Goal: Feedback & Contribution: Leave review/rating

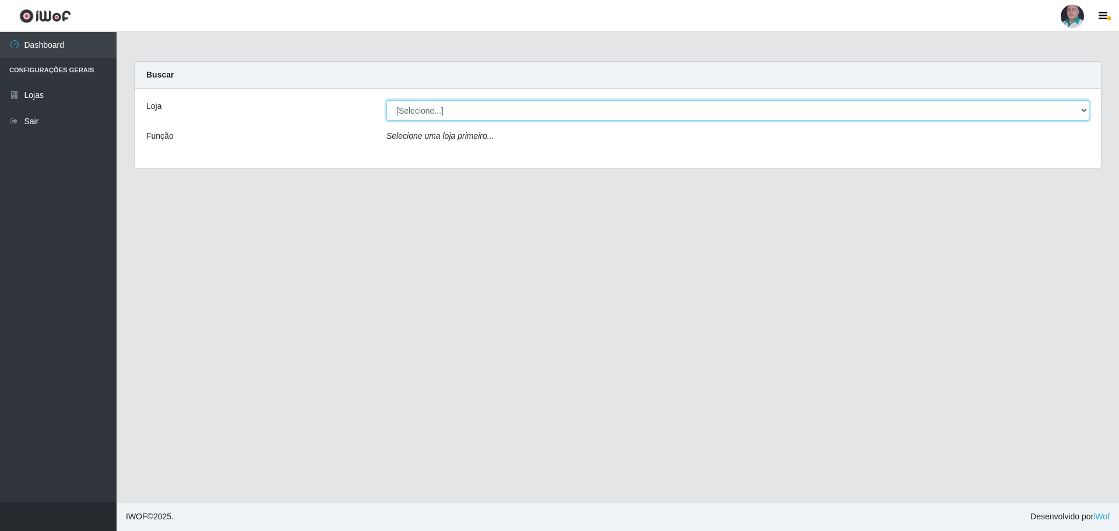
drag, startPoint x: 0, startPoint y: 0, endPoint x: 580, endPoint y: 114, distance: 590.8
click at [580, 114] on select "[Selecione...] Mar Vermelho - Loja 05" at bounding box center [737, 110] width 703 height 20
select select "252"
click at [386, 100] on select "[Selecione...] Mar Vermelho - Loja 05" at bounding box center [737, 110] width 703 height 20
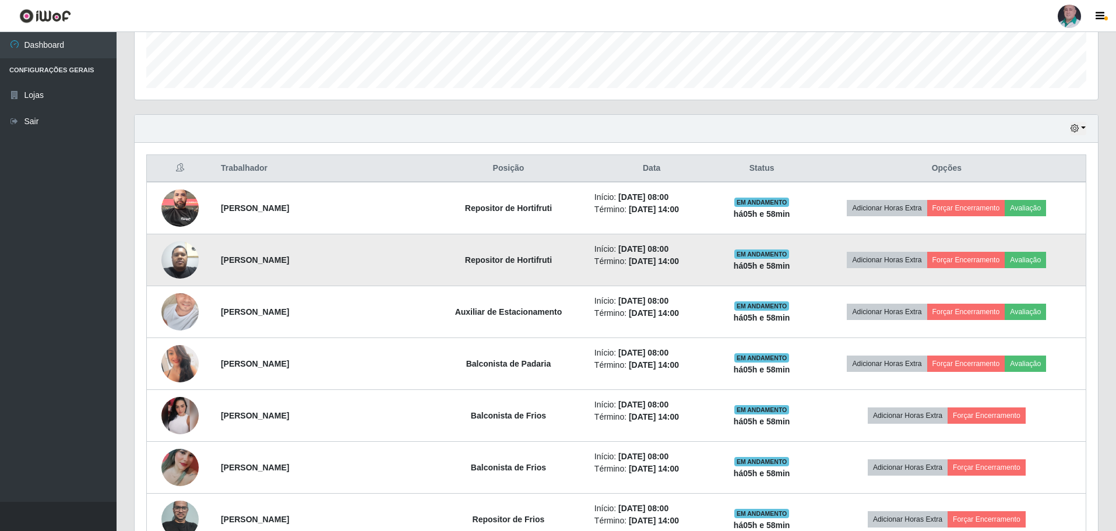
scroll to position [350, 0]
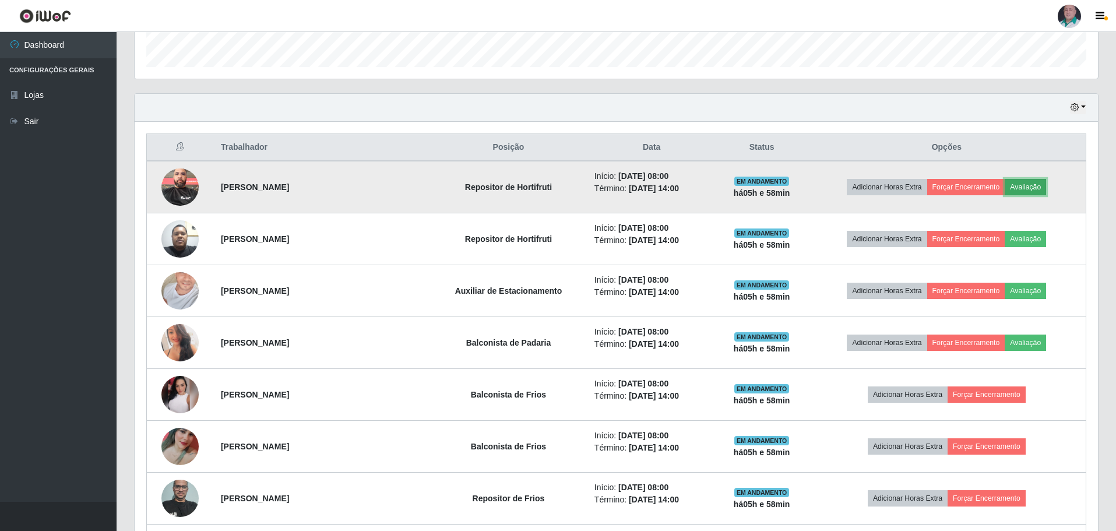
click at [1030, 183] on button "Avaliação" at bounding box center [1024, 187] width 41 height 16
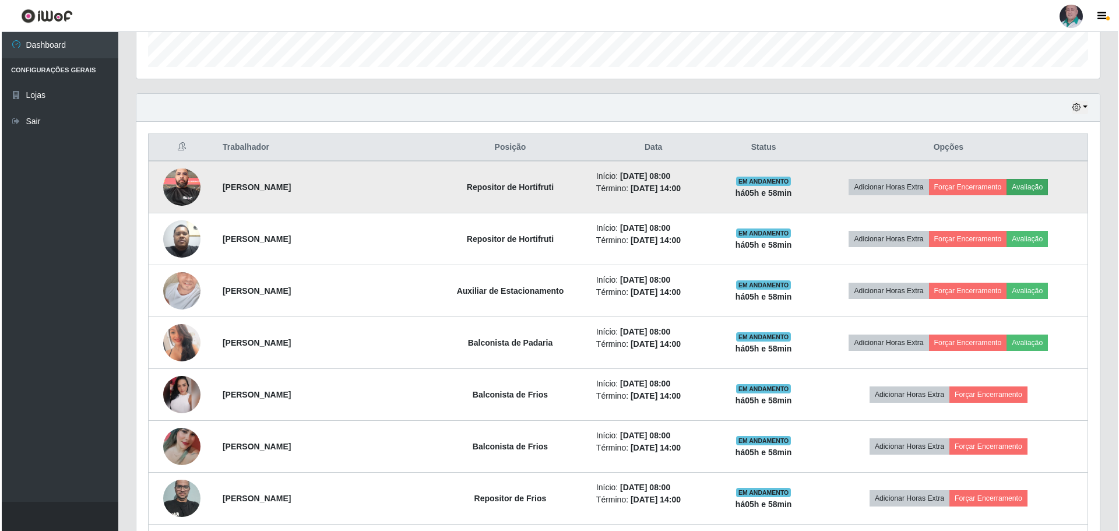
scroll to position [242, 957]
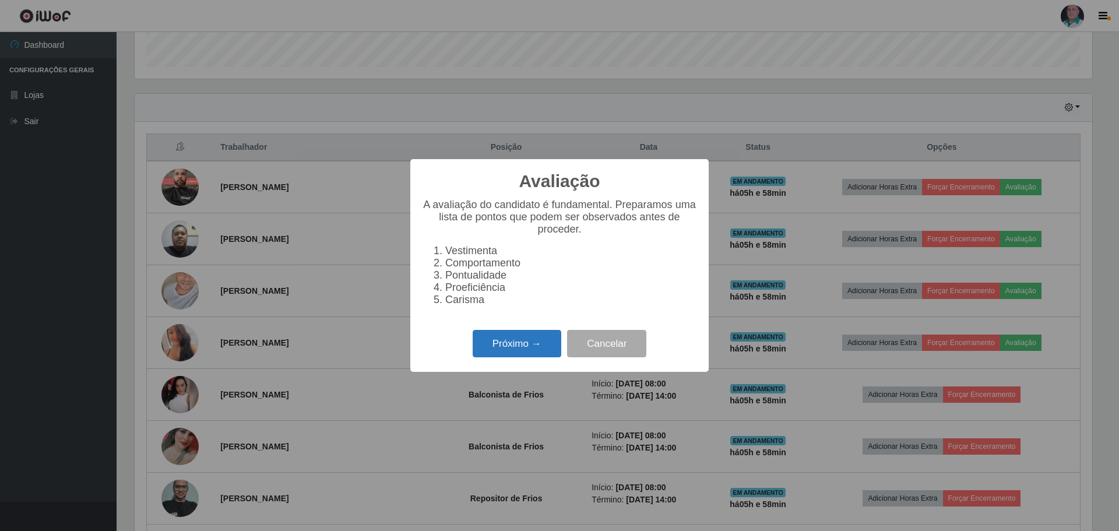
click at [533, 347] on button "Próximo →" at bounding box center [517, 343] width 89 height 27
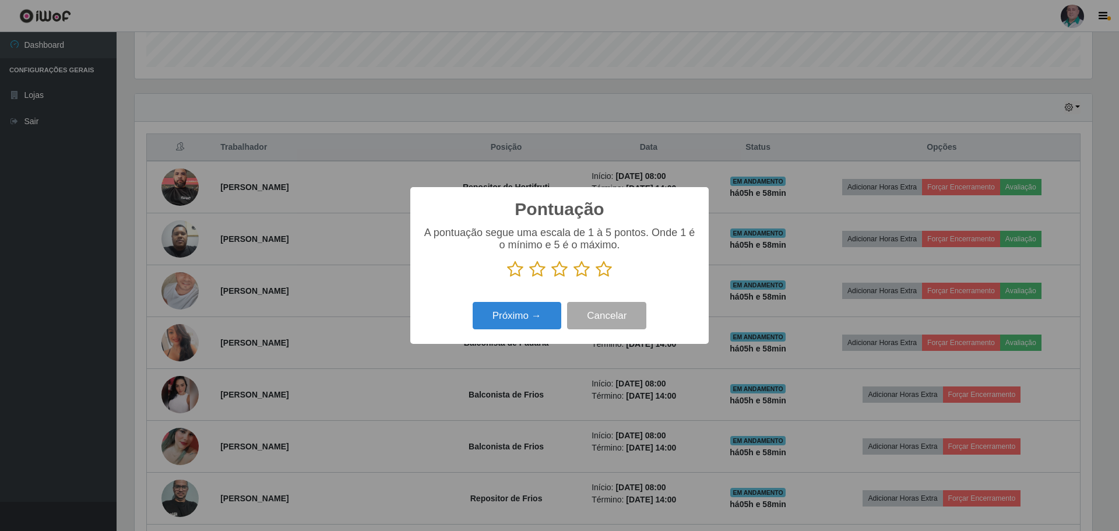
click at [581, 274] on icon at bounding box center [581, 268] width 16 height 17
click at [573, 278] on input "radio" at bounding box center [573, 278] width 0 height 0
click at [533, 315] on button "Próximo →" at bounding box center [517, 315] width 89 height 27
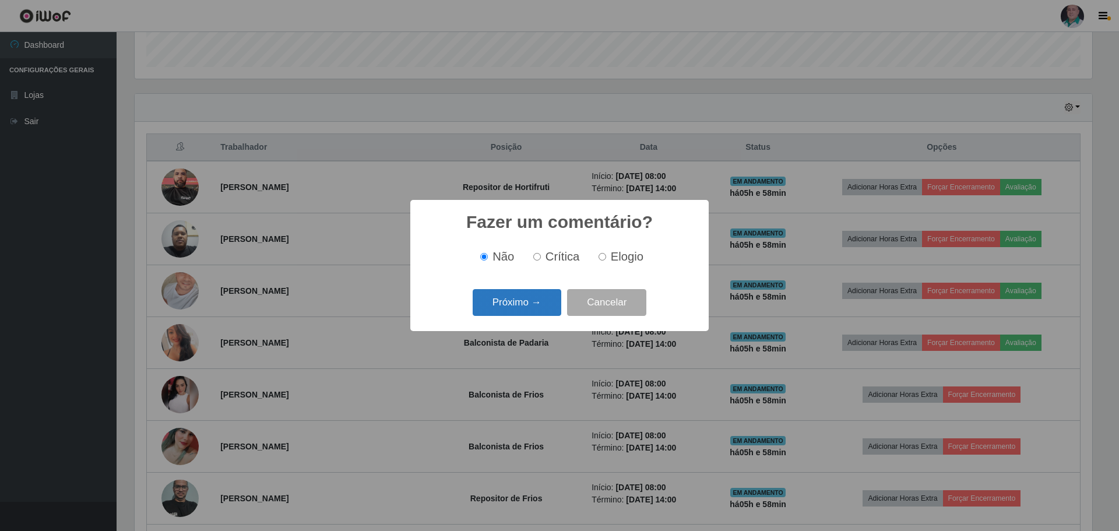
click at [532, 312] on button "Próximo →" at bounding box center [517, 302] width 89 height 27
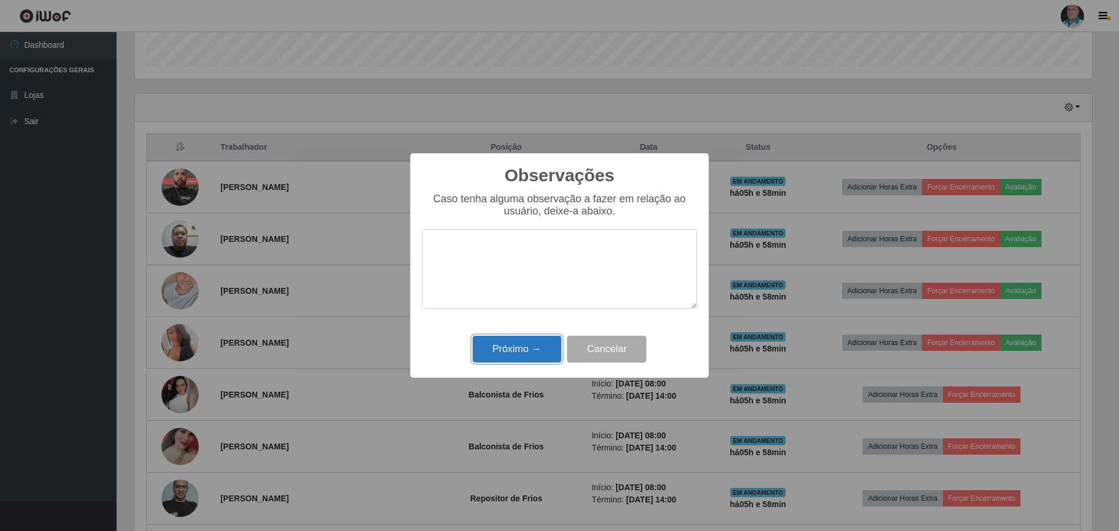
click at [531, 346] on button "Próximo →" at bounding box center [517, 349] width 89 height 27
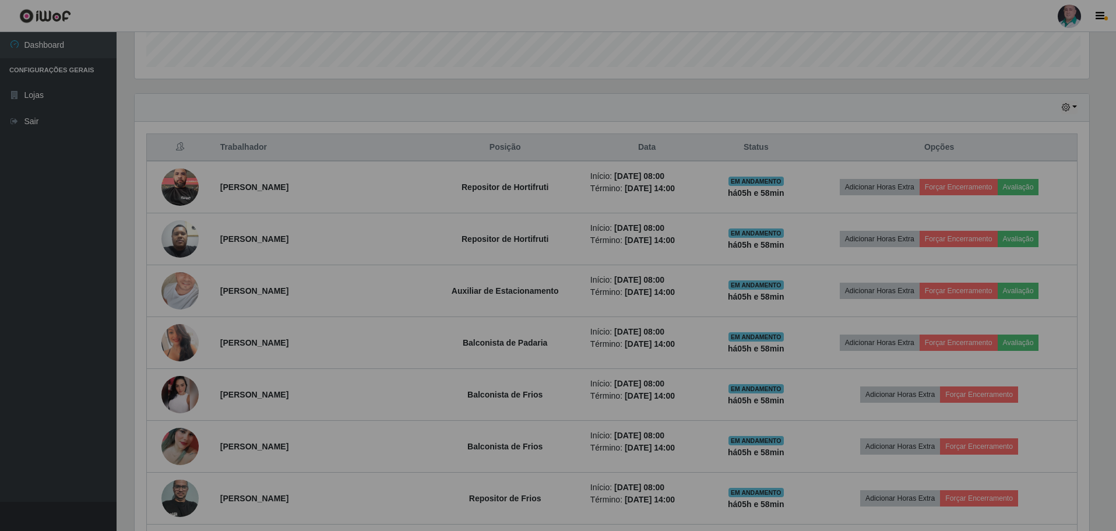
scroll to position [242, 963]
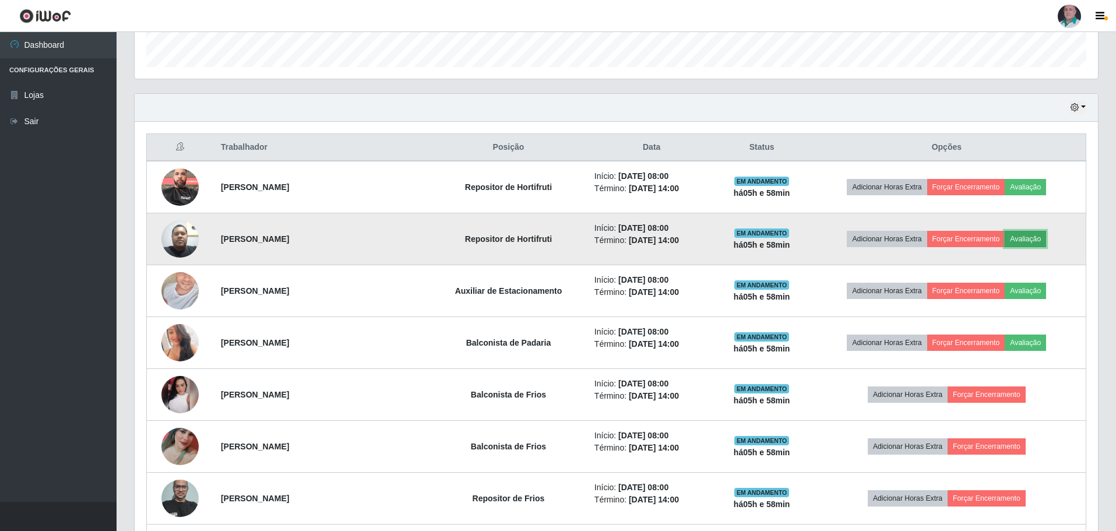
click at [1025, 238] on button "Avaliação" at bounding box center [1024, 239] width 41 height 16
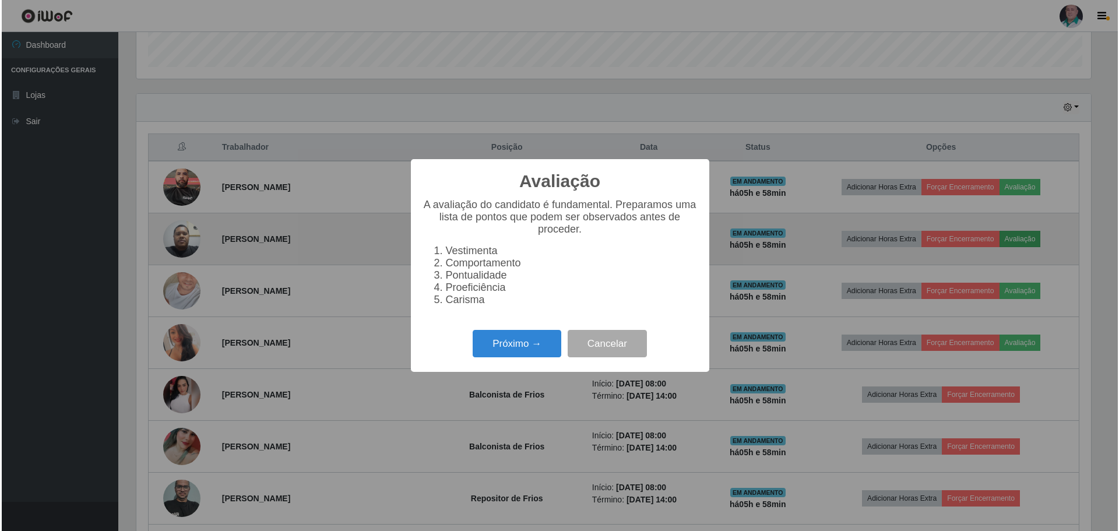
scroll to position [242, 957]
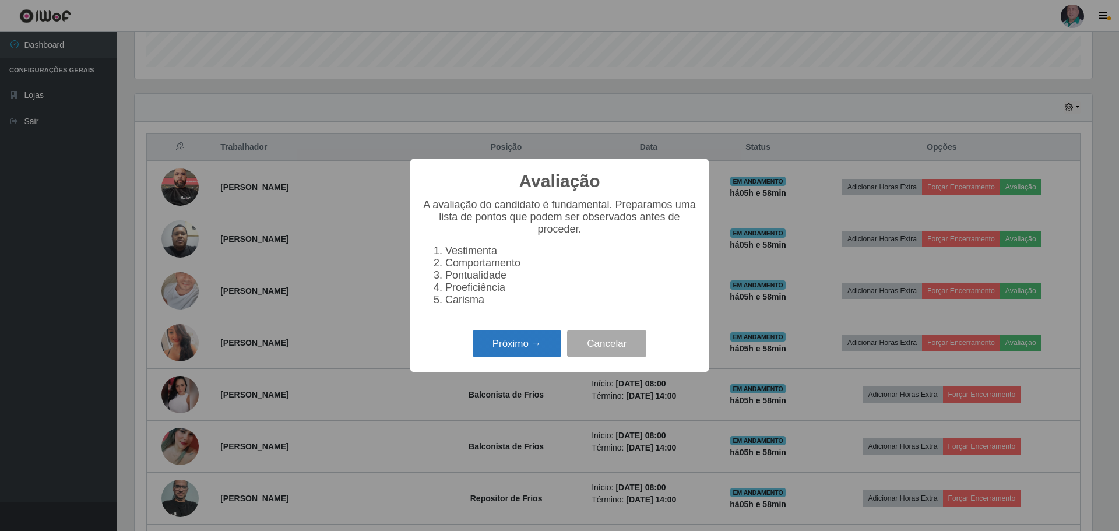
click at [535, 354] on button "Próximo →" at bounding box center [517, 343] width 89 height 27
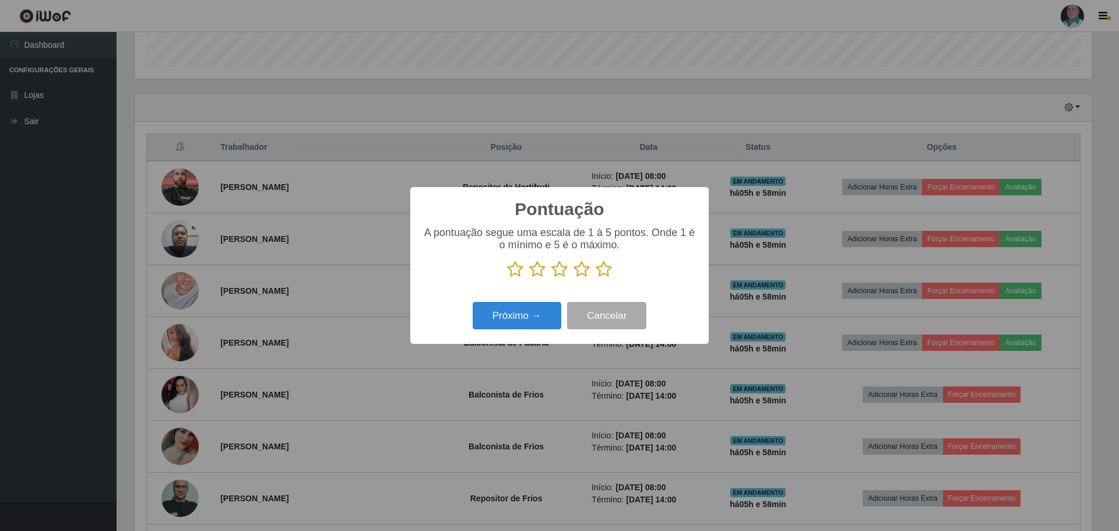
click at [559, 273] on icon at bounding box center [559, 268] width 16 height 17
click at [551, 278] on input "radio" at bounding box center [551, 278] width 0 height 0
click at [541, 314] on button "Próximo →" at bounding box center [517, 315] width 89 height 27
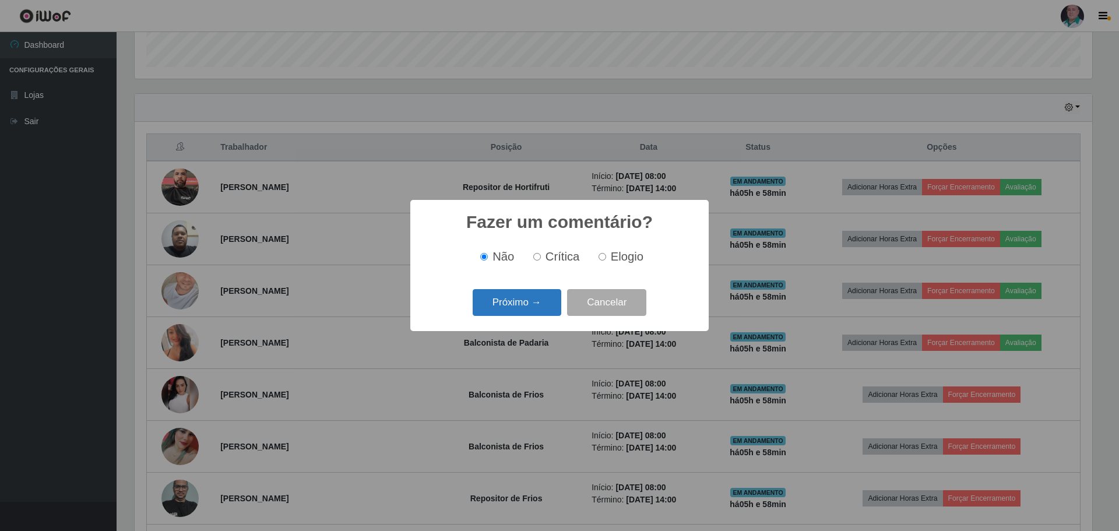
click at [533, 304] on button "Próximo →" at bounding box center [517, 302] width 89 height 27
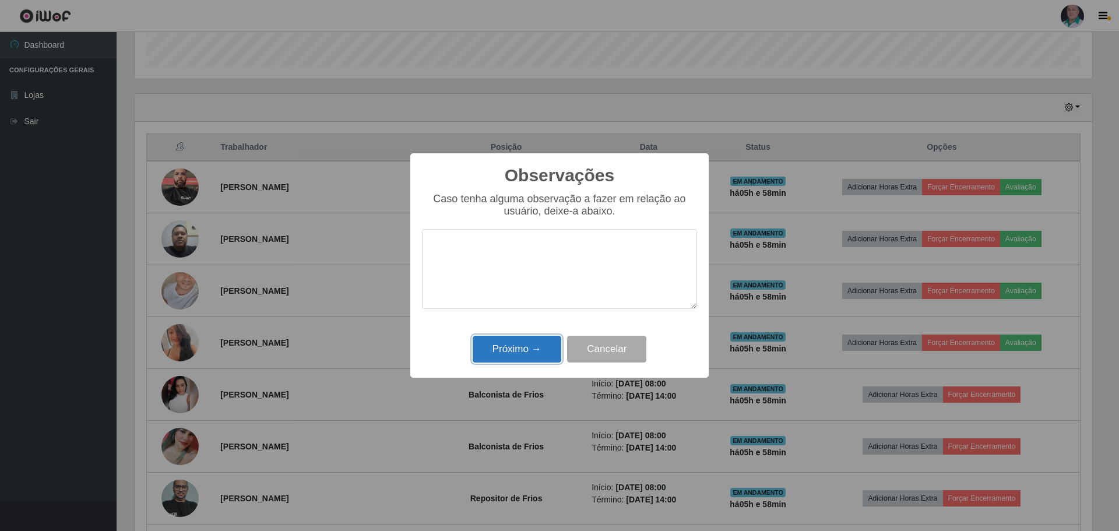
click at [535, 344] on button "Próximo →" at bounding box center [517, 349] width 89 height 27
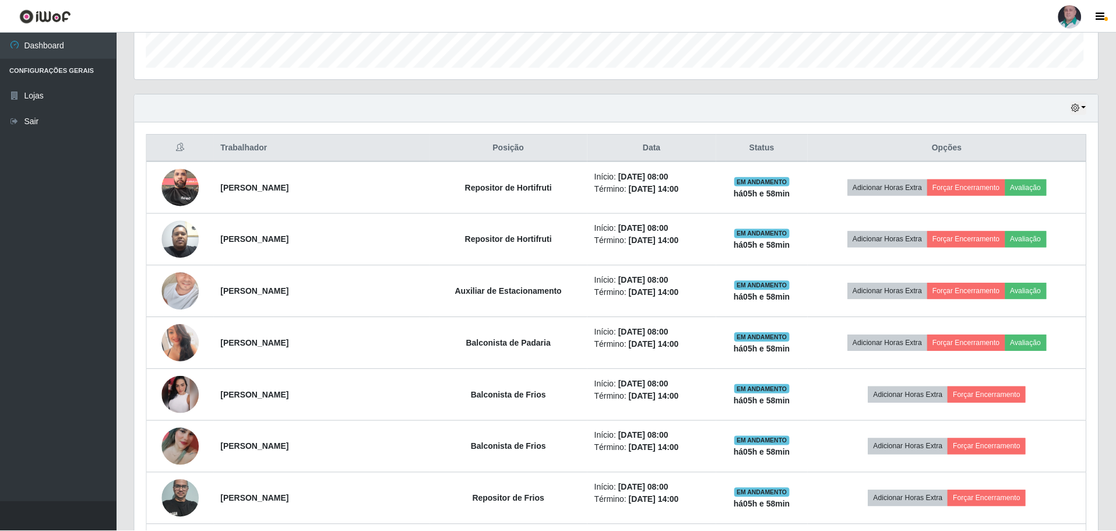
scroll to position [242, 963]
